Goal: Complete application form: Complete application form

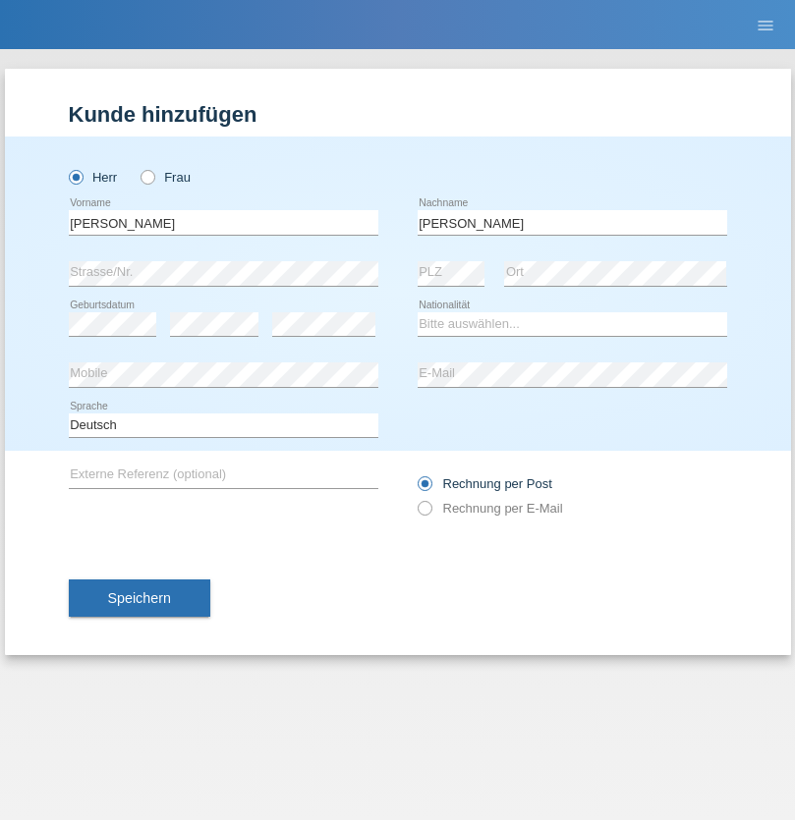
type input "puga alejandro"
select select "CH"
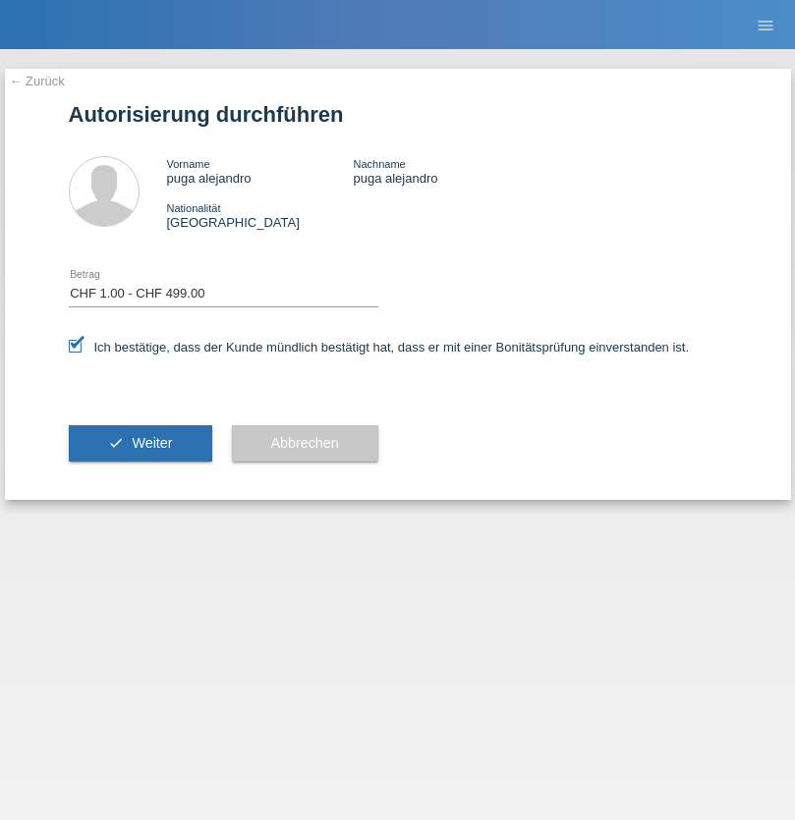
select select "1"
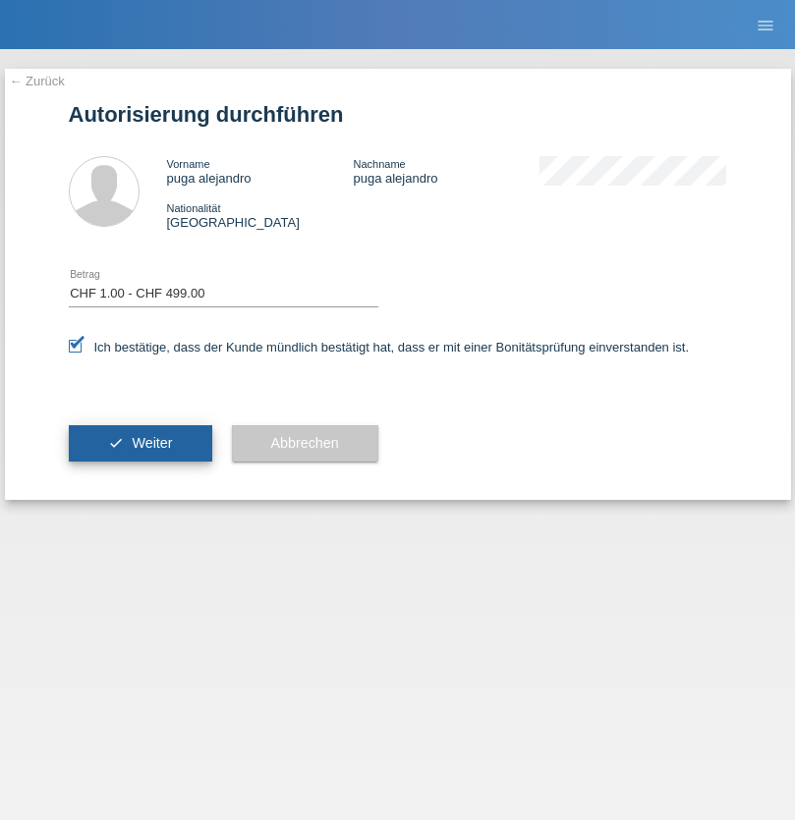
click at [140, 443] on span "Weiter" at bounding box center [152, 443] width 40 height 16
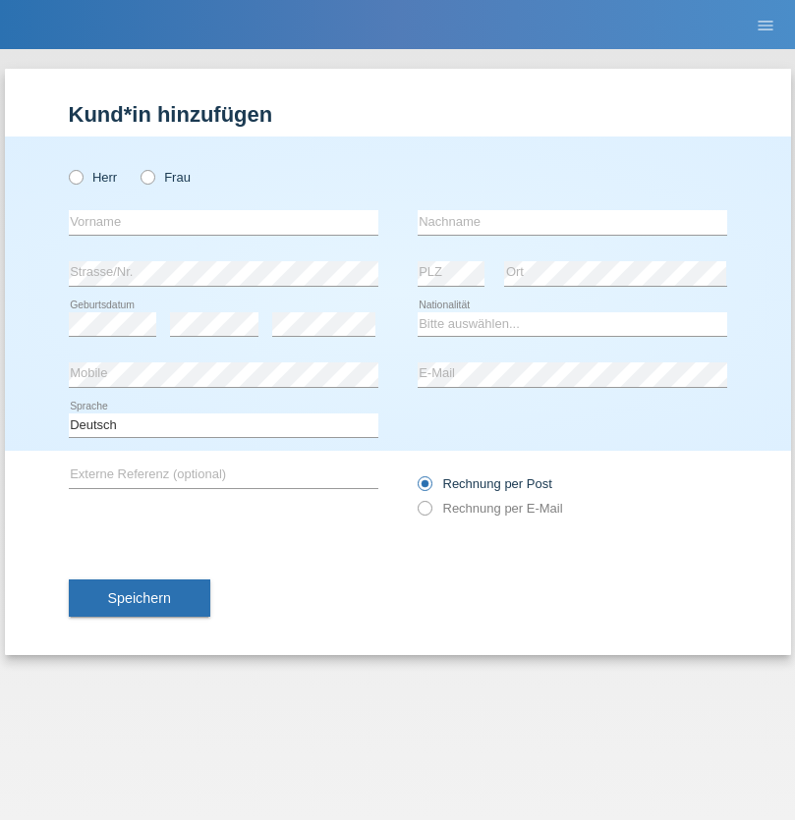
radio input "true"
click at [223, 222] on input "text" at bounding box center [224, 222] width 310 height 25
type input "[PERSON_NAME]"
click at [572, 222] on input "text" at bounding box center [573, 222] width 310 height 25
type input "Regazzi"
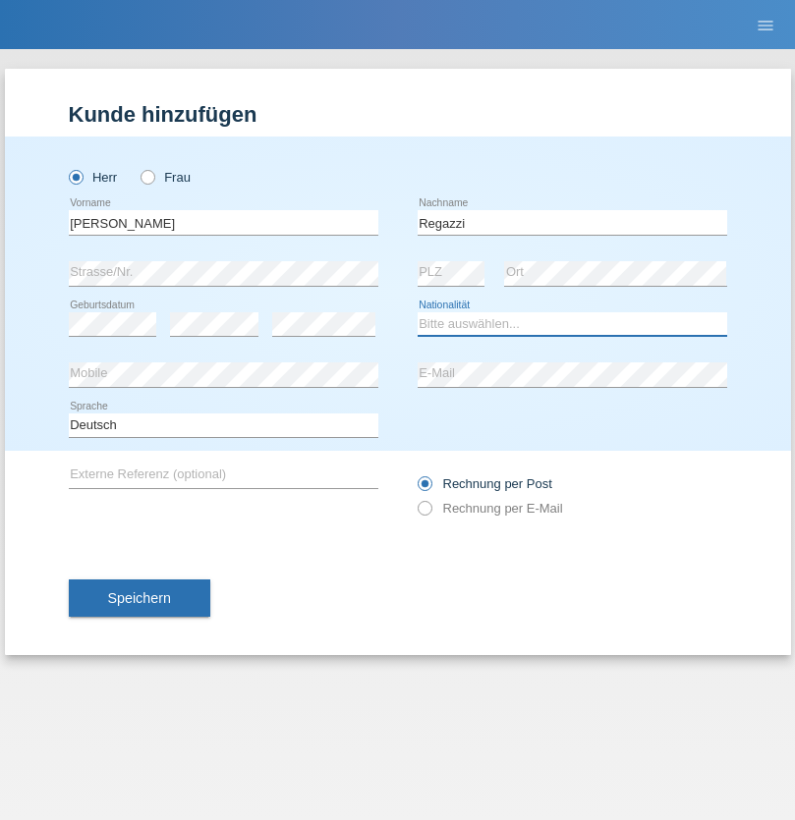
select select "CH"
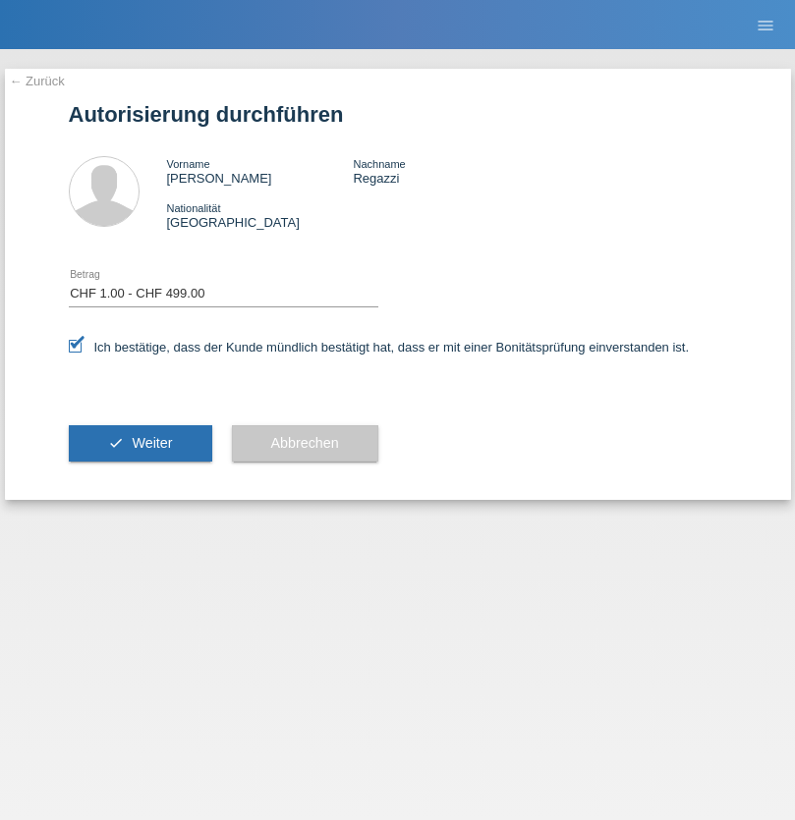
select select "1"
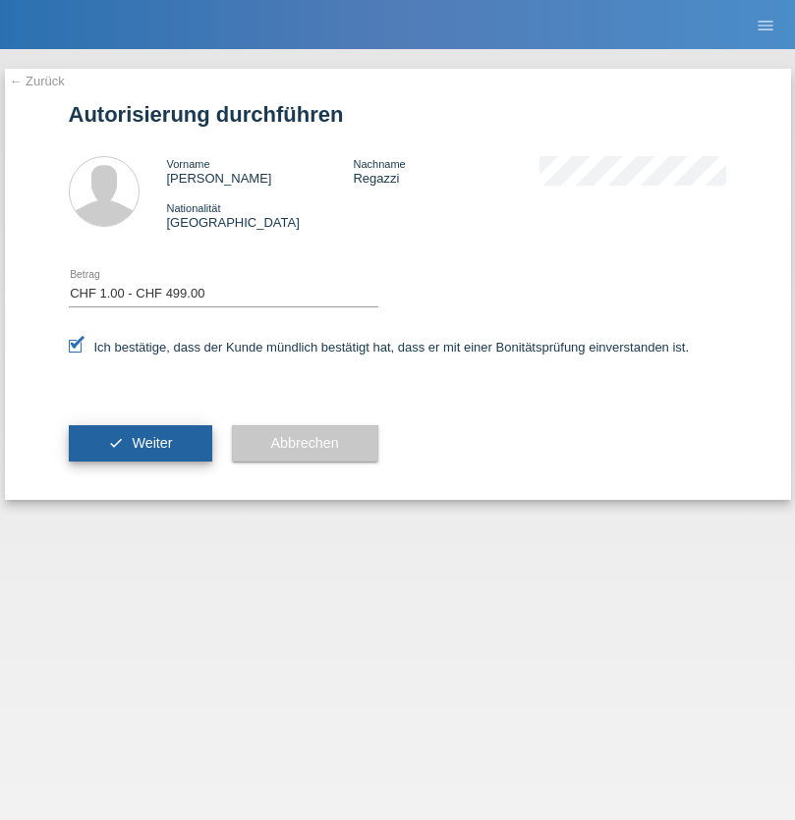
click at [140, 443] on span "Weiter" at bounding box center [152, 443] width 40 height 16
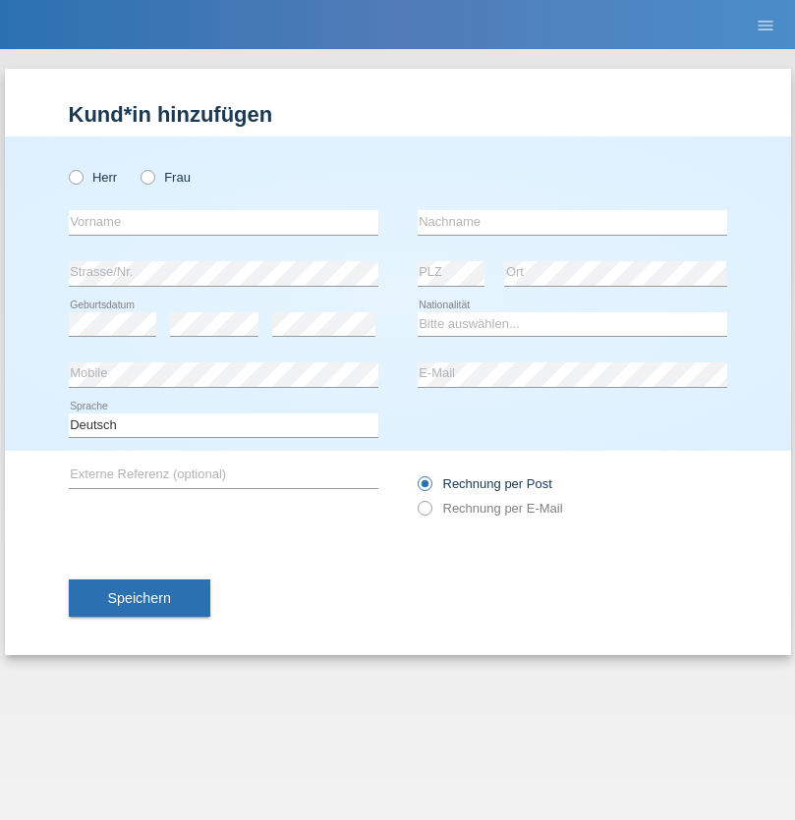
radio input "true"
click at [223, 222] on input "text" at bounding box center [224, 222] width 310 height 25
type input "burhan"
click at [572, 222] on input "text" at bounding box center [573, 222] width 310 height 25
type input "shoshaj"
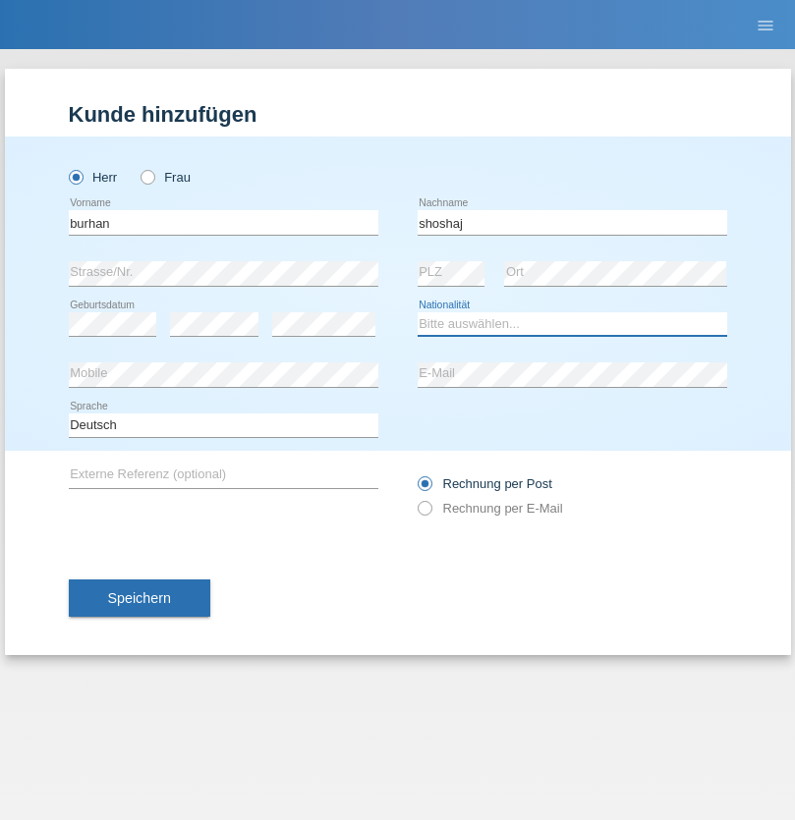
select select "CH"
radio input "true"
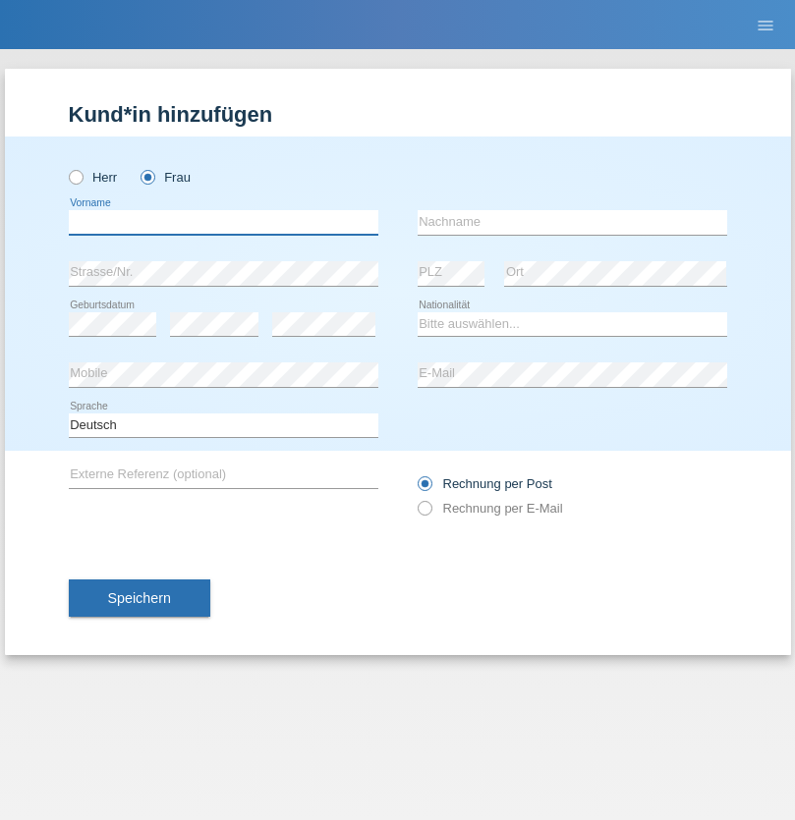
click at [223, 222] on input "text" at bounding box center [224, 222] width 310 height 25
type input "Trajkovic"
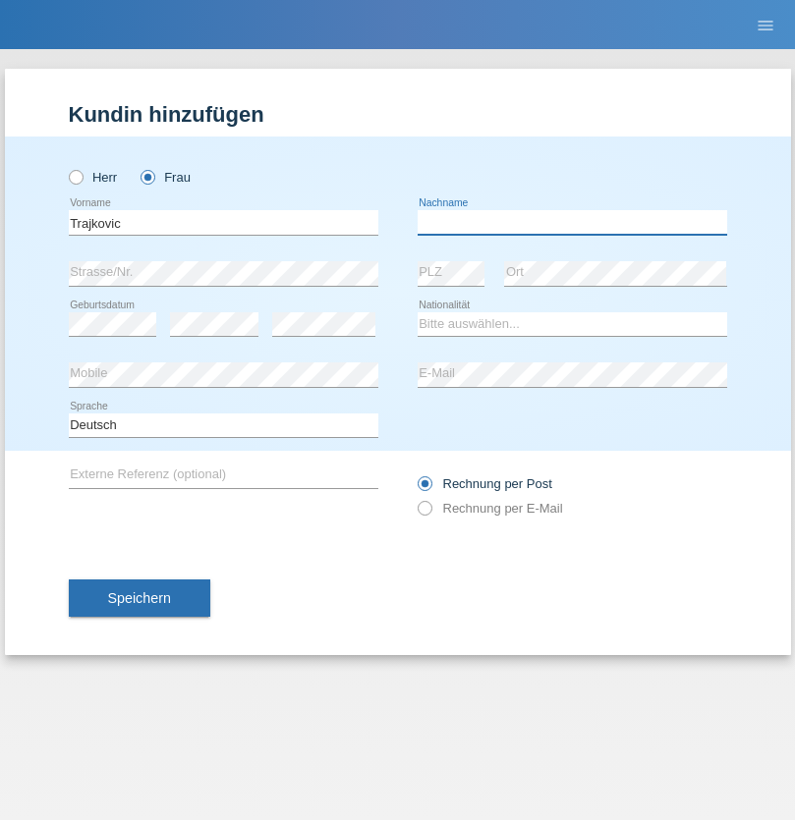
click at [572, 222] on input "text" at bounding box center [573, 222] width 310 height 25
type input "[PERSON_NAME]"
select select "RS"
select select "C"
select select "15"
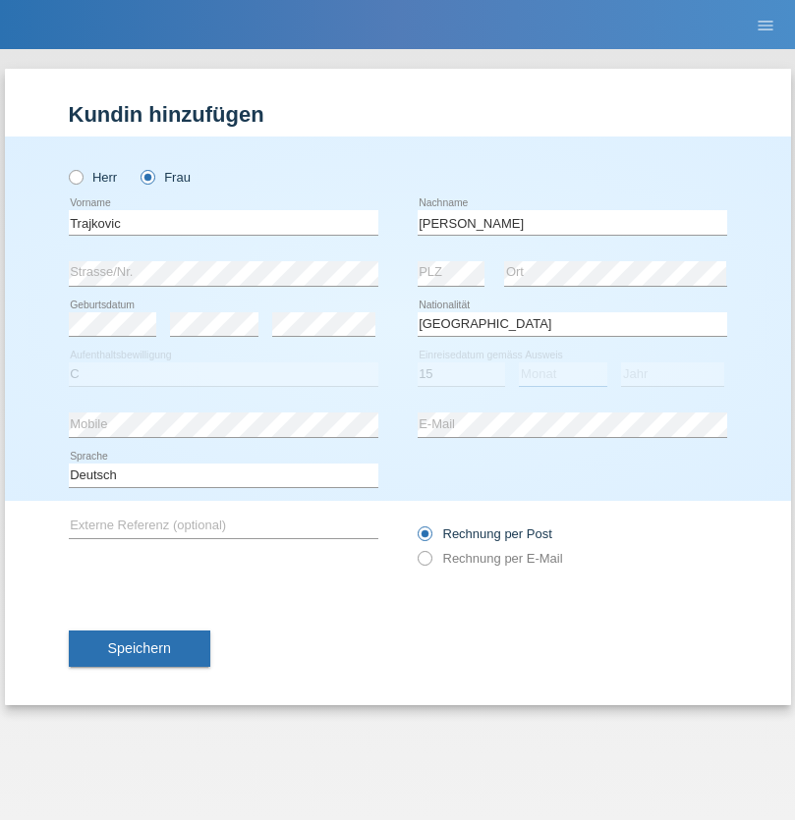
select select "05"
select select "2005"
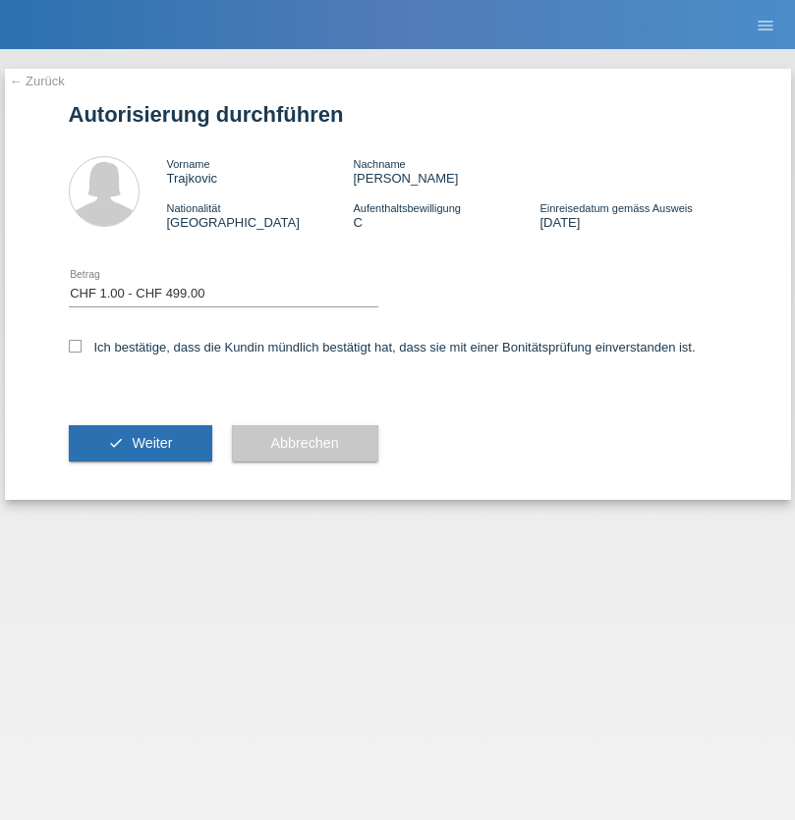
select select "1"
checkbox input "true"
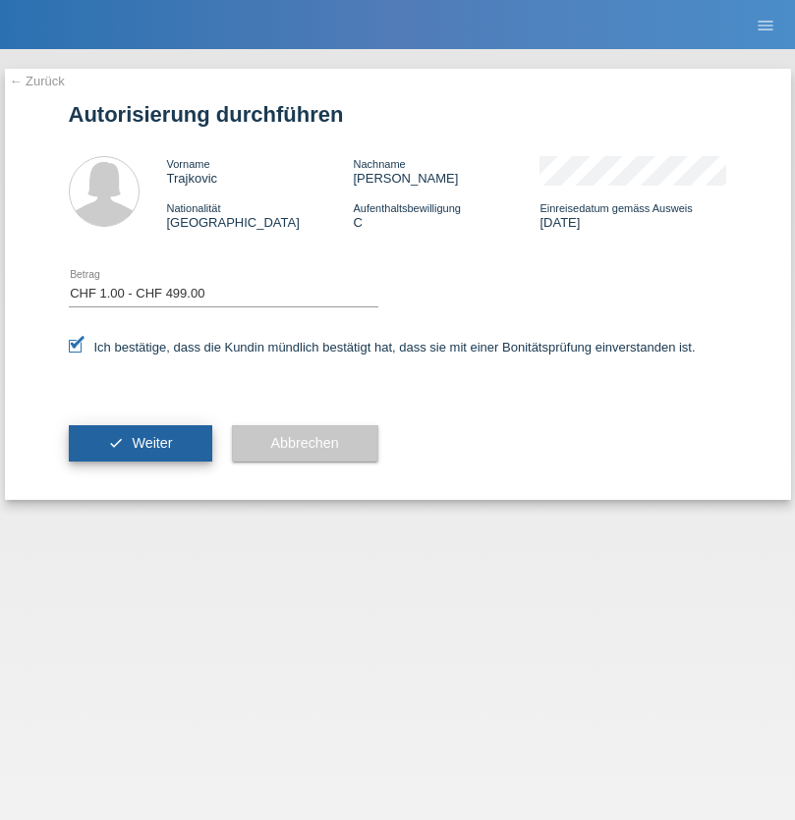
click at [140, 443] on span "Weiter" at bounding box center [152, 443] width 40 height 16
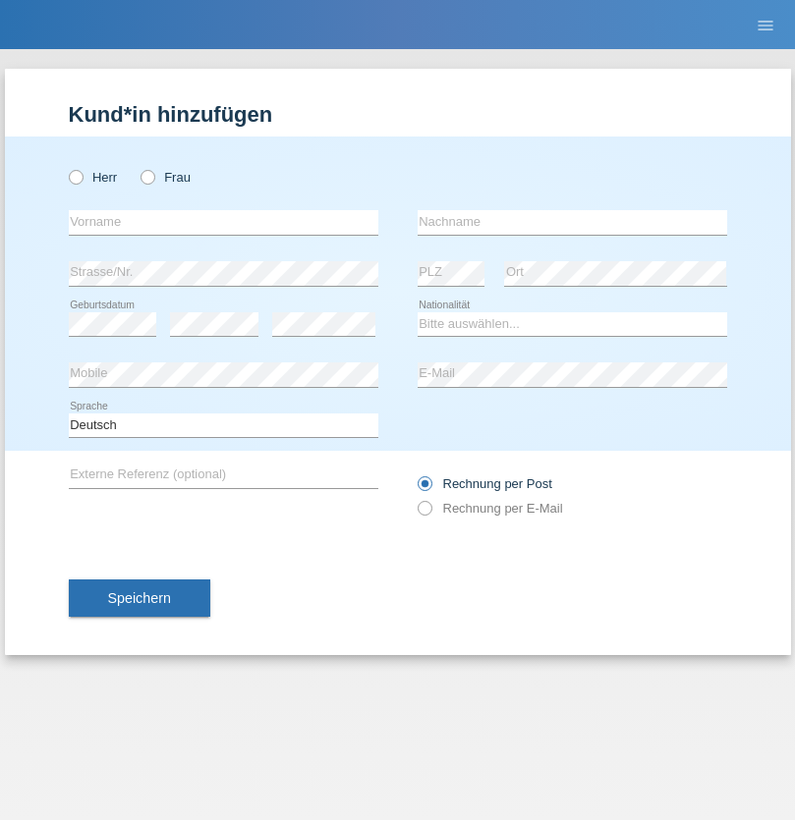
radio input "true"
click at [223, 222] on input "text" at bounding box center [224, 222] width 310 height 25
type input "Asmerom"
click at [572, 222] on input "text" at bounding box center [573, 222] width 310 height 25
type input "[MEDICAL_DATA]"
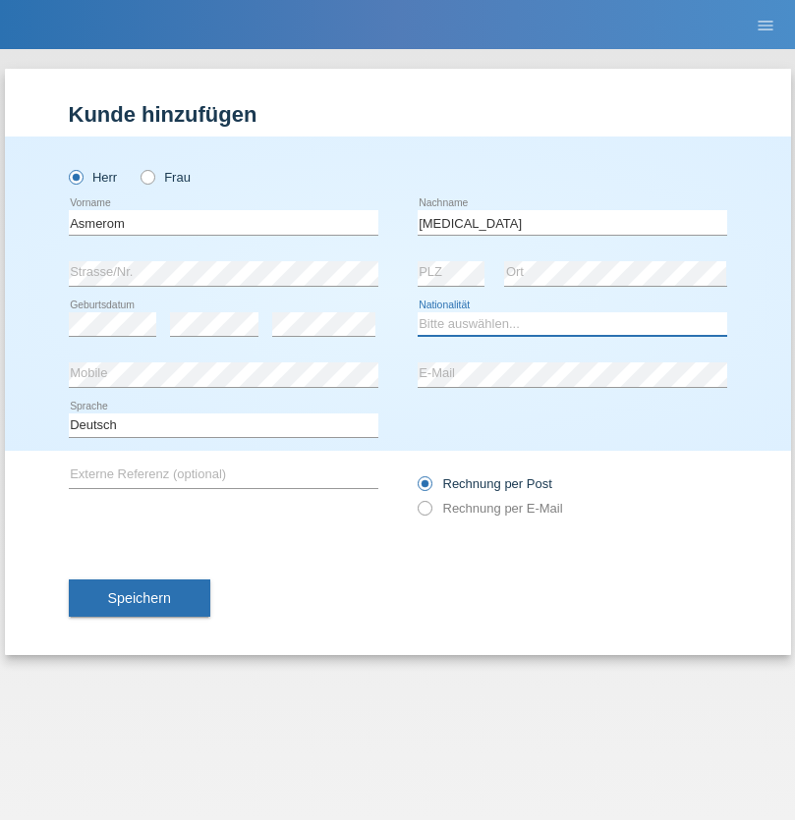
select select "ER"
select select "C"
select select "04"
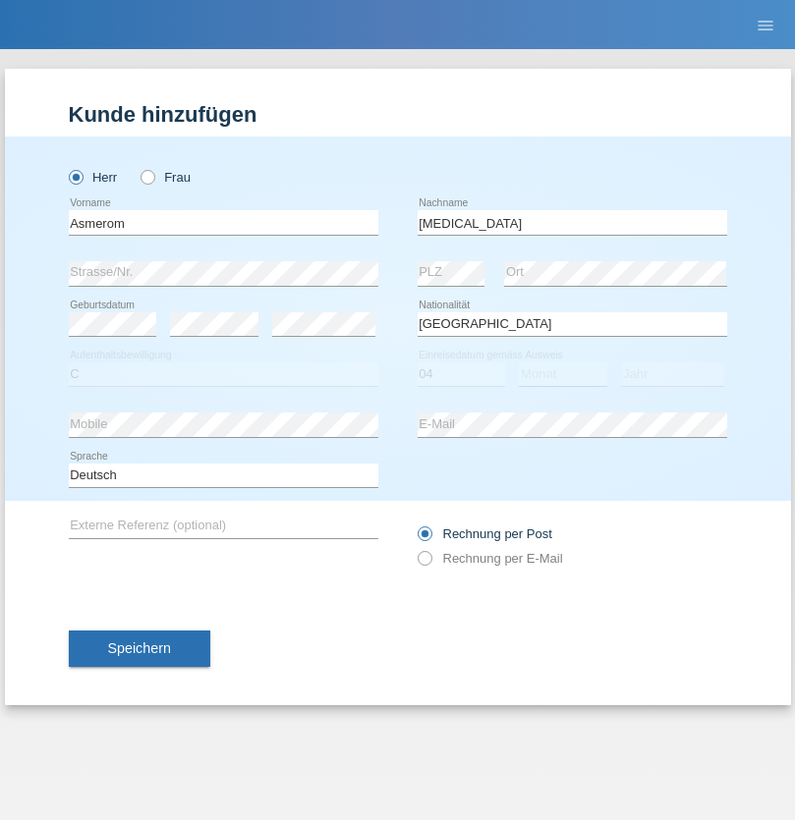
select select "12"
select select "2012"
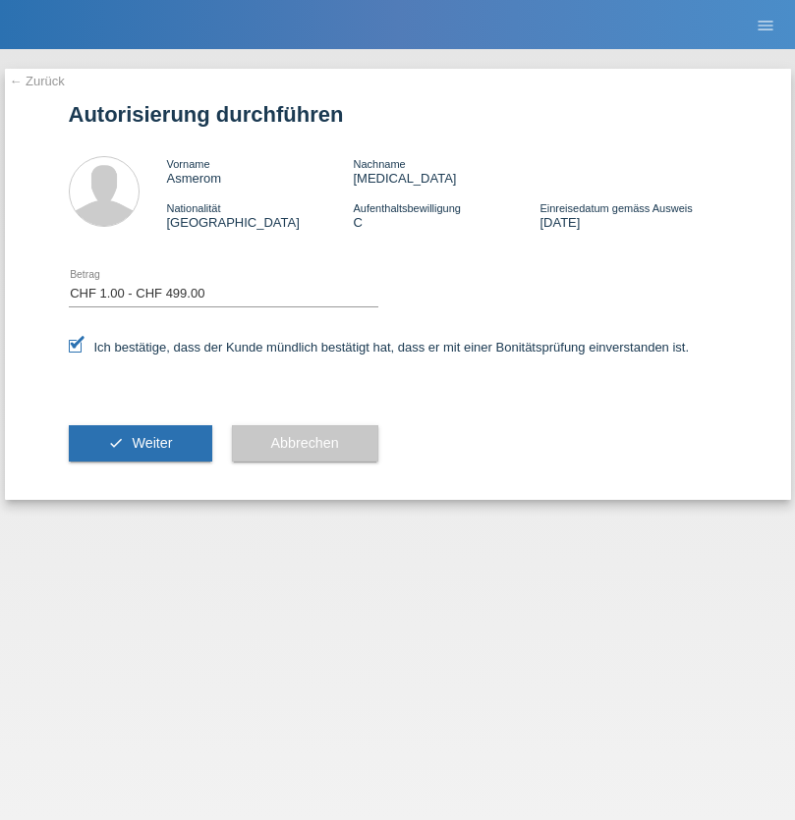
select select "1"
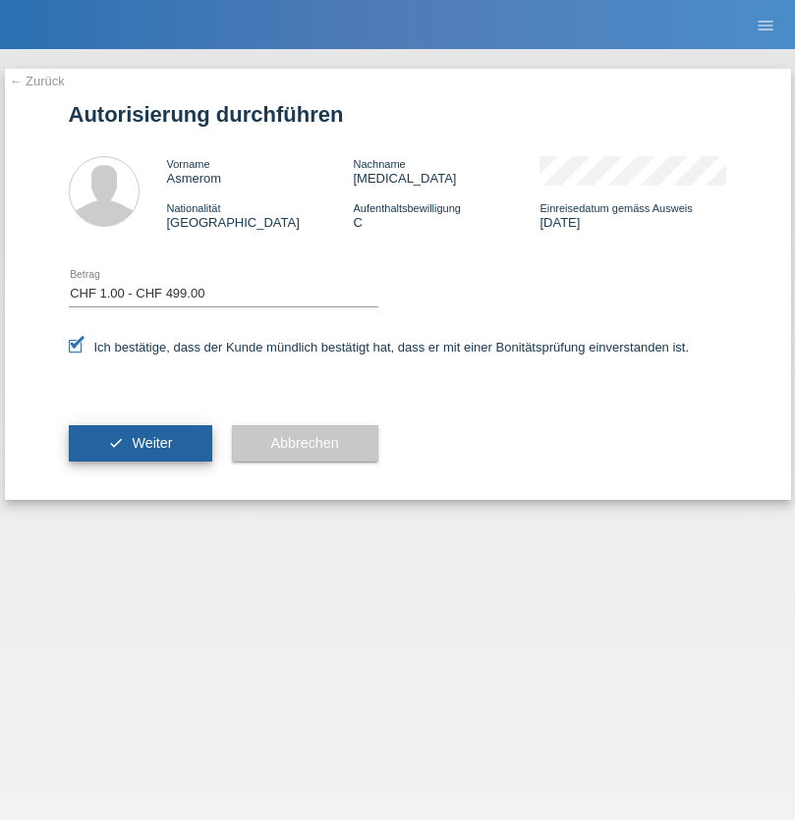
click at [140, 443] on span "Weiter" at bounding box center [152, 443] width 40 height 16
